Goal: Task Accomplishment & Management: Manage account settings

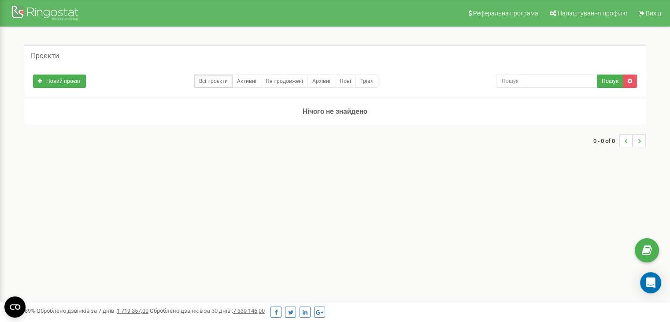
click at [398, 233] on div "Реферальна програма Налаштування профілю Вихід Проєкти Новий проєкт Всі проєкти…" at bounding box center [335, 264] width 670 height 529
drag, startPoint x: 0, startPoint y: 0, endPoint x: 651, endPoint y: 13, distance: 650.7
click at [651, 13] on span "Вихід" at bounding box center [653, 13] width 15 height 7
